Goal: Task Accomplishment & Management: Manage account settings

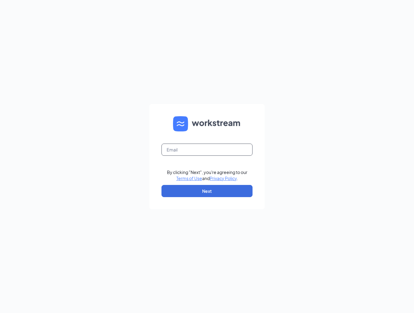
click at [193, 152] on input "text" at bounding box center [207, 149] width 91 height 12
type input "[EMAIL_ADDRESS][DOMAIN_NAME]"
click at [219, 189] on button "Next" at bounding box center [207, 191] width 91 height 12
click at [191, 149] on input "text" at bounding box center [207, 149] width 91 height 12
type input "[EMAIL_ADDRESS][DOMAIN_NAME]"
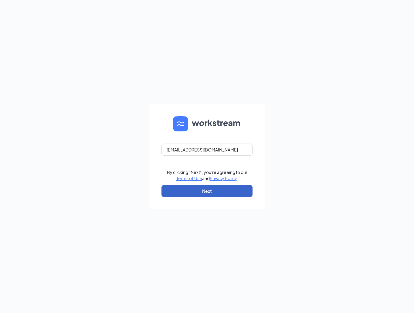
click at [215, 193] on button "Next" at bounding box center [207, 191] width 91 height 12
click at [186, 152] on input "text" at bounding box center [207, 149] width 91 height 12
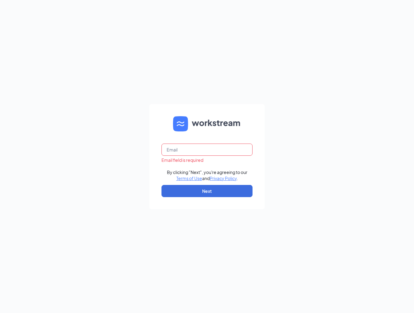
type input "[EMAIL_ADDRESS][DOMAIN_NAME]"
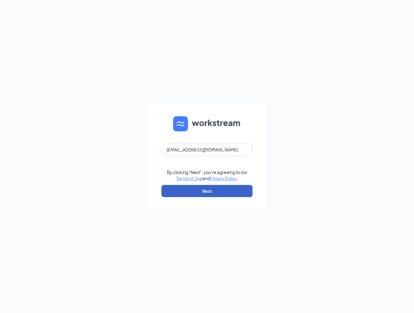
click at [223, 192] on button "Next" at bounding box center [207, 191] width 91 height 12
click at [198, 150] on input "text" at bounding box center [207, 149] width 91 height 12
type input "[EMAIL_ADDRESS][DOMAIN_NAME]"
click at [201, 188] on button "Next" at bounding box center [207, 191] width 91 height 12
click at [194, 150] on input "text" at bounding box center [207, 149] width 91 height 12
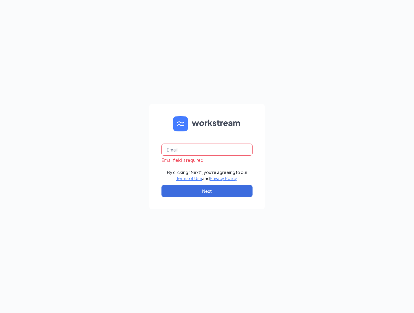
type input "[EMAIL_ADDRESS][DOMAIN_NAME]"
click at [200, 192] on button "Next" at bounding box center [207, 191] width 91 height 12
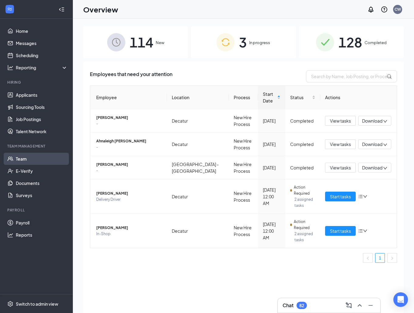
click at [29, 160] on link "Team" at bounding box center [42, 159] width 52 height 12
